Goal: Transaction & Acquisition: Purchase product/service

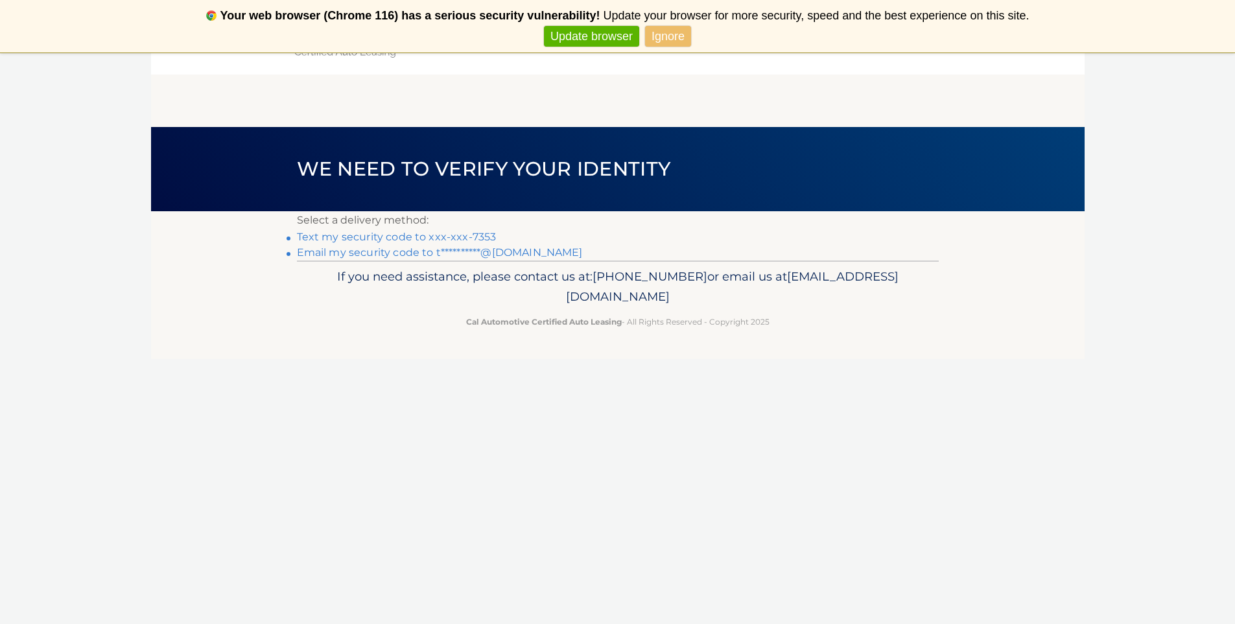
click at [469, 239] on link "Text my security code to xxx-xxx-7353" at bounding box center [397, 237] width 200 height 12
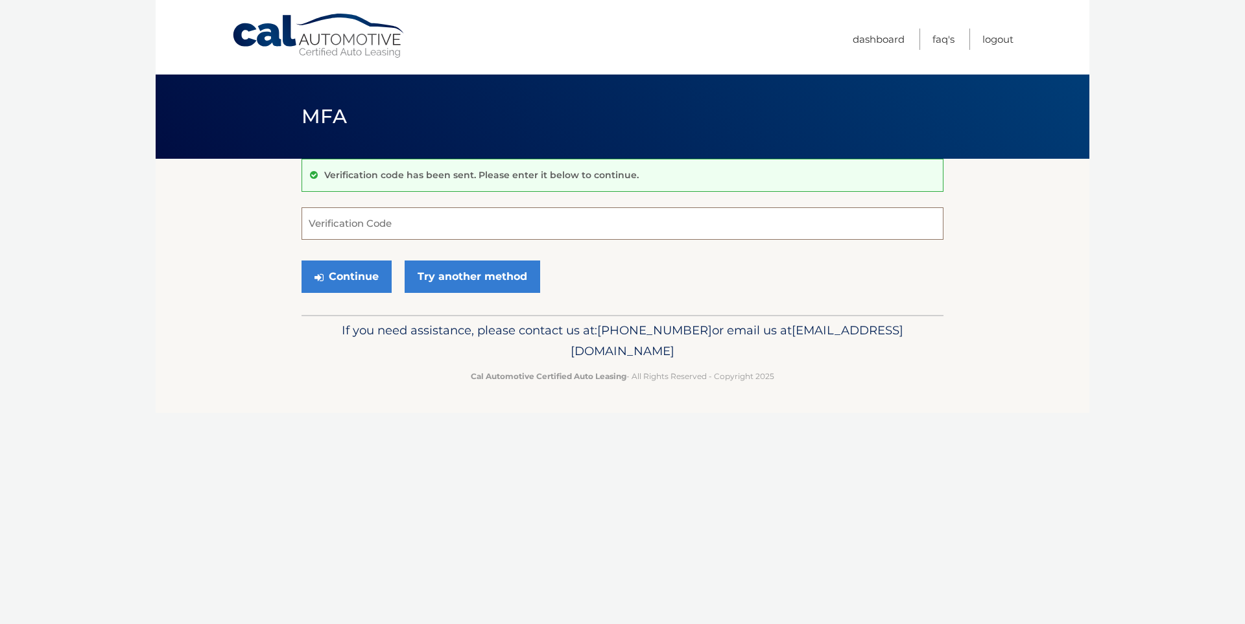
click at [337, 238] on input "Verification Code" at bounding box center [622, 223] width 642 height 32
type input "632009"
click at [357, 277] on button "Continue" at bounding box center [346, 277] width 90 height 32
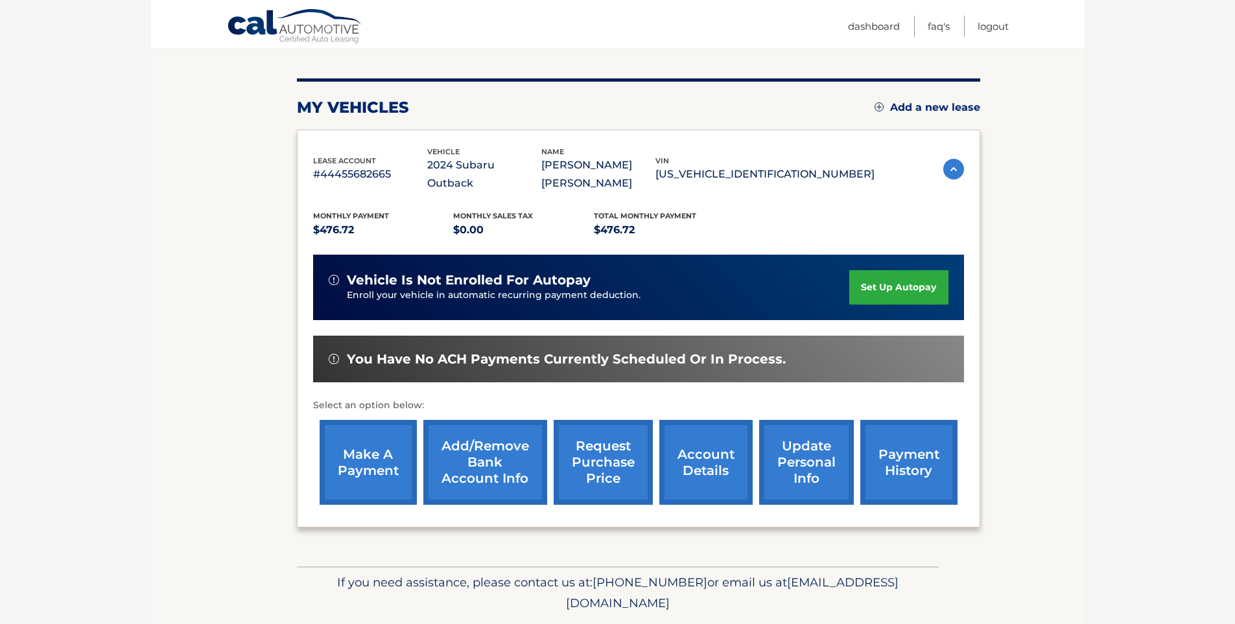
scroll to position [161, 0]
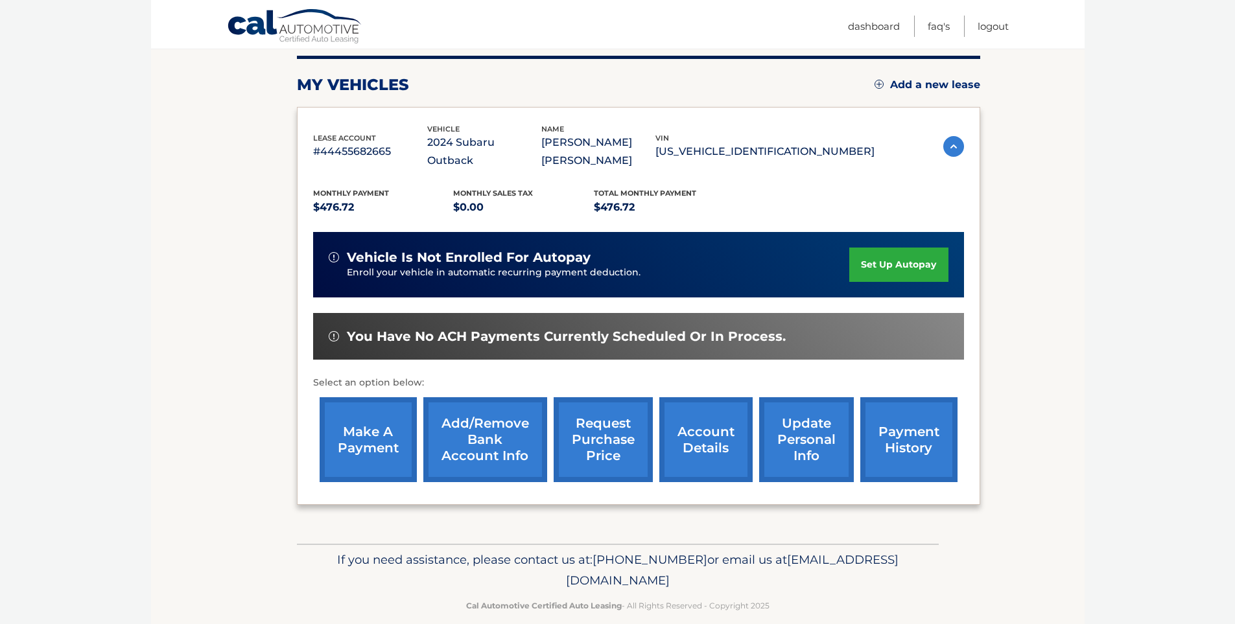
click at [365, 419] on link "make a payment" at bounding box center [368, 439] width 97 height 85
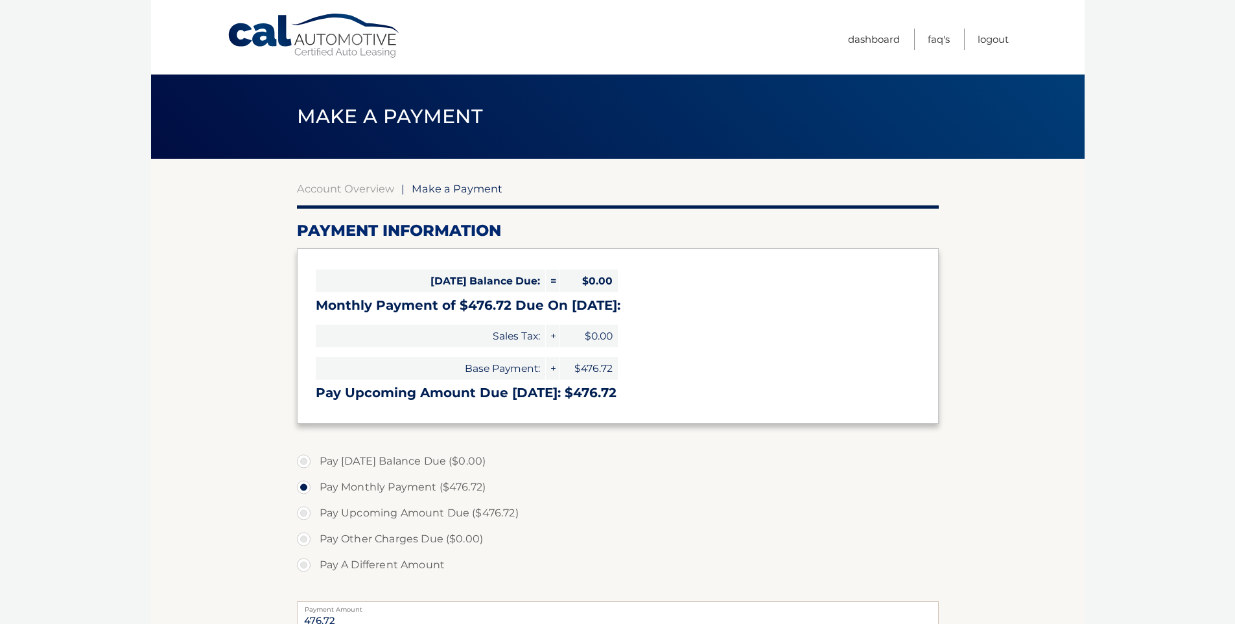
select select "ZTgzMTYwZjMtODVhMy00YzczLWJmOWYtNzEzZGYwZWViZGFk"
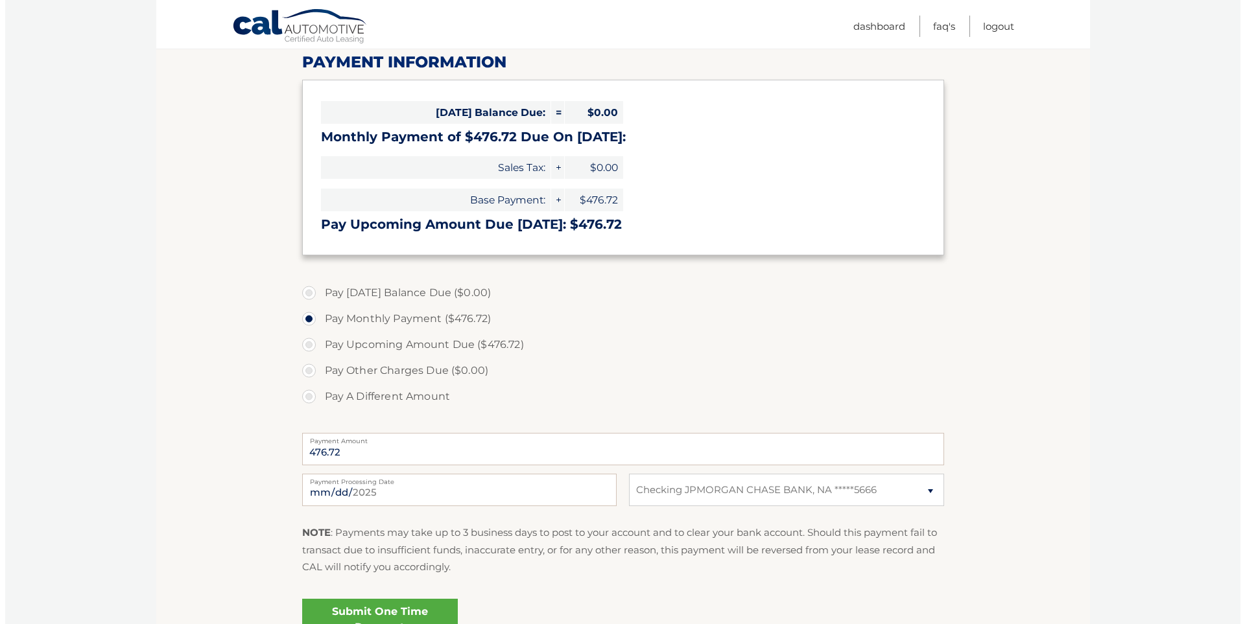
scroll to position [302, 0]
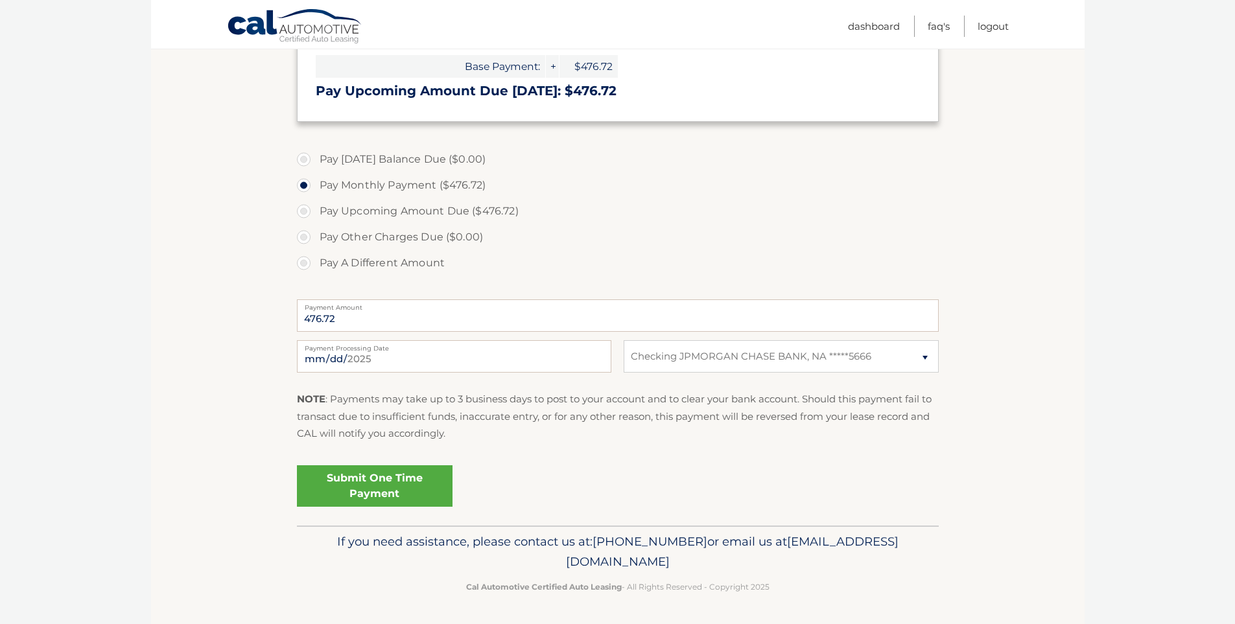
click at [368, 478] on link "Submit One Time Payment" at bounding box center [375, 485] width 156 height 41
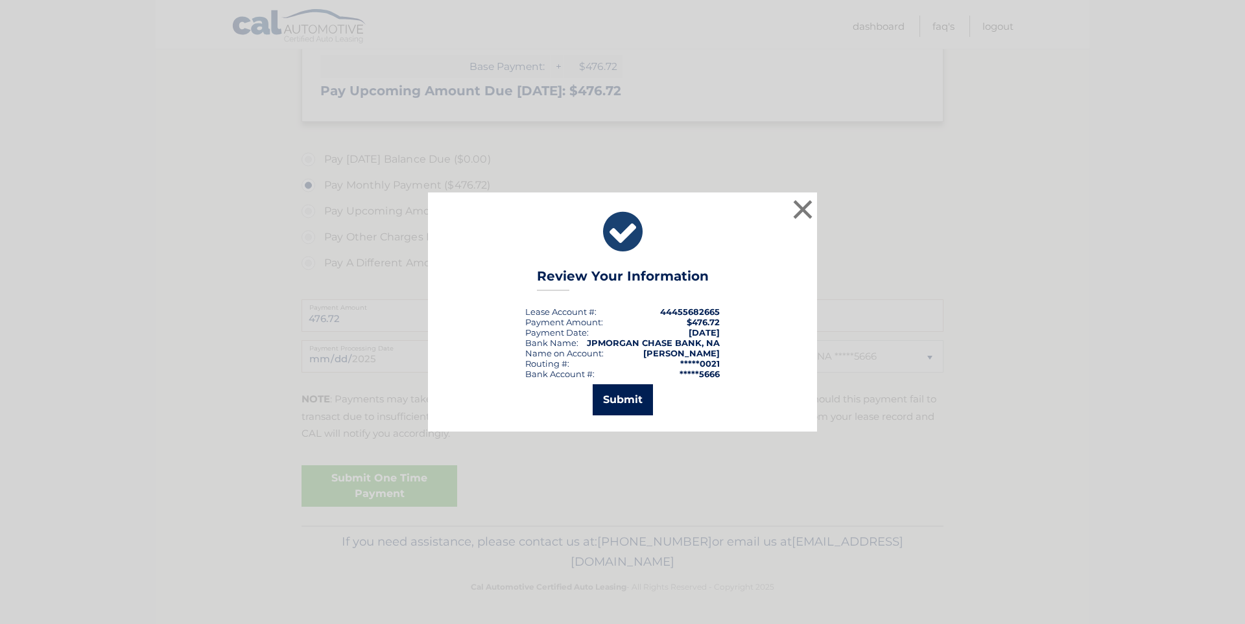
click at [629, 403] on button "Submit" at bounding box center [623, 399] width 60 height 31
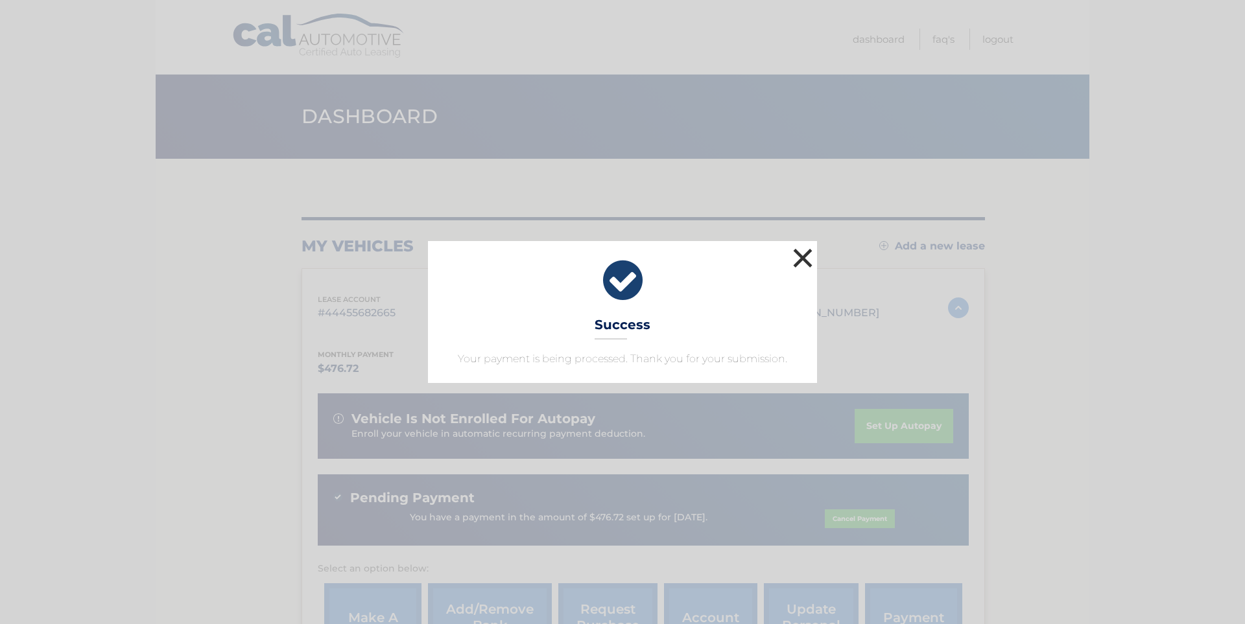
click at [807, 259] on button "×" at bounding box center [803, 258] width 26 height 26
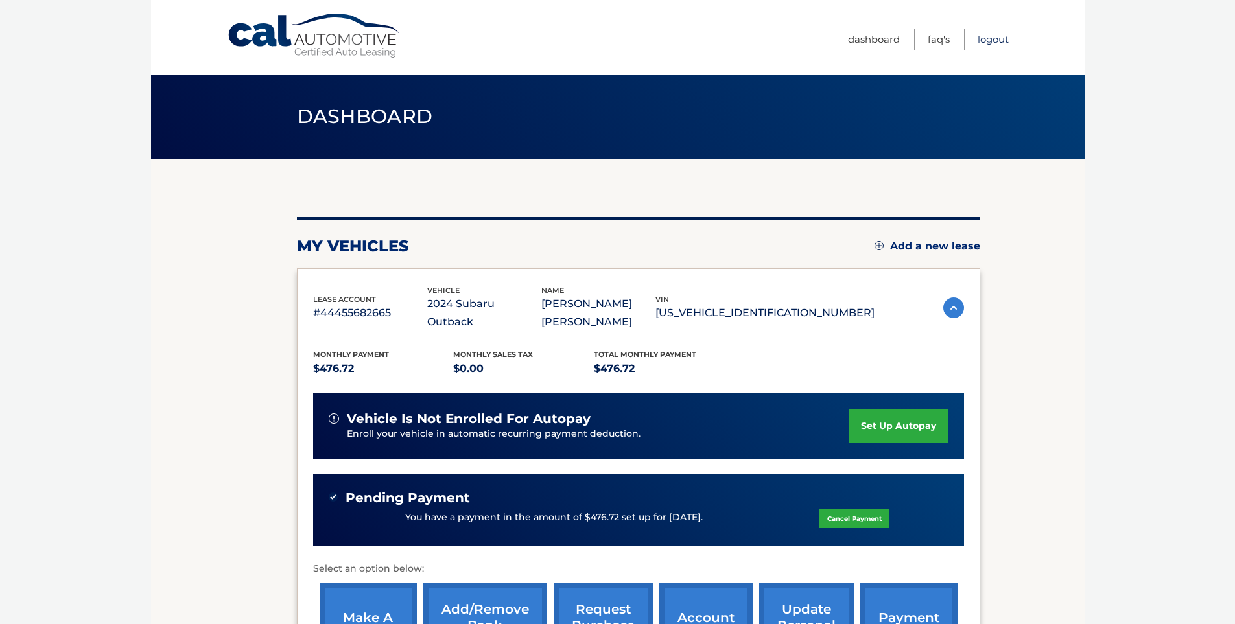
click at [991, 41] on link "Logout" at bounding box center [993, 39] width 31 height 21
